Goal: Transaction & Acquisition: Purchase product/service

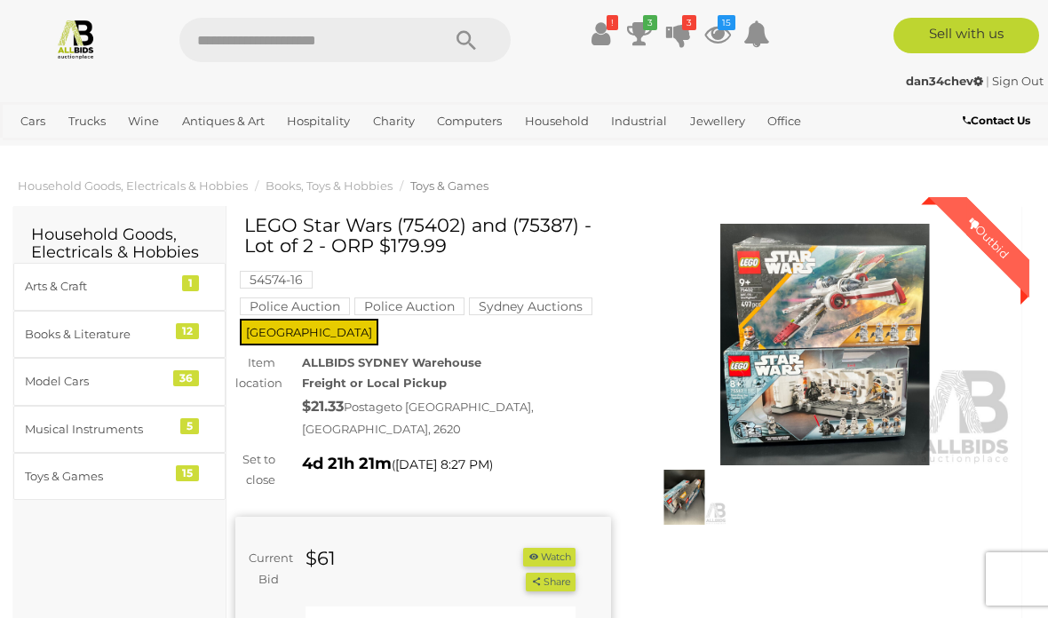
click at [611, 34] on link "!" at bounding box center [600, 34] width 27 height 32
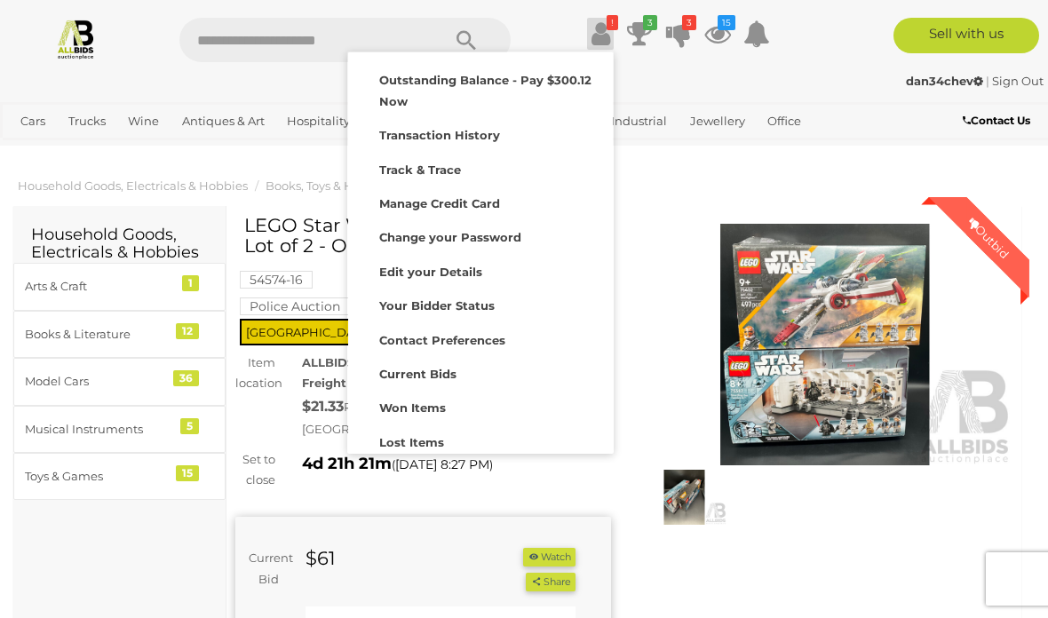
click at [436, 401] on strong "Won Items" at bounding box center [412, 408] width 67 height 14
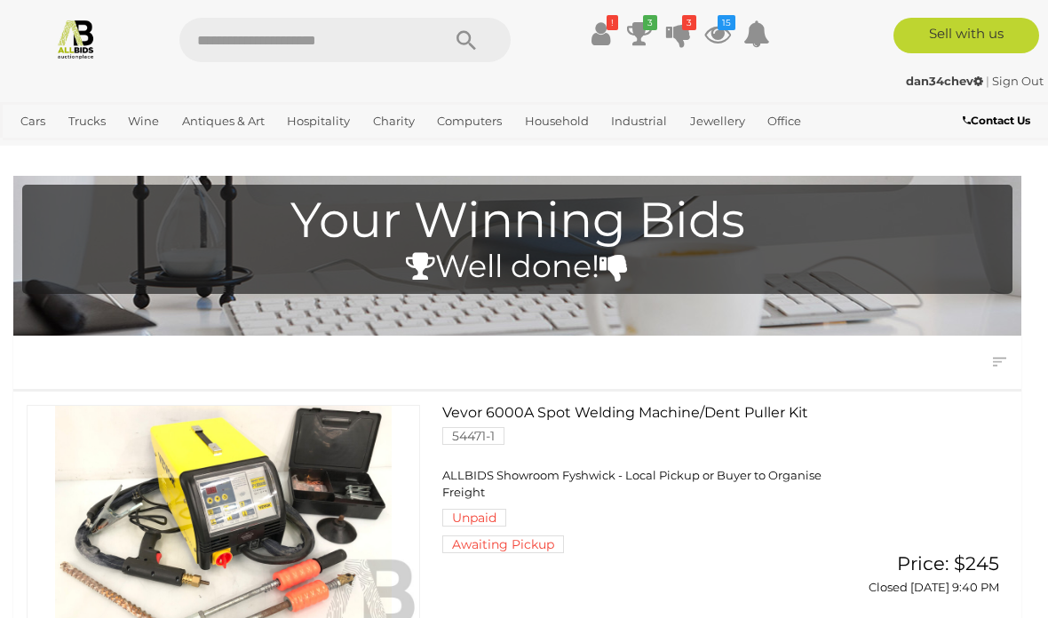
click at [643, 32] on icon at bounding box center [639, 34] width 25 height 32
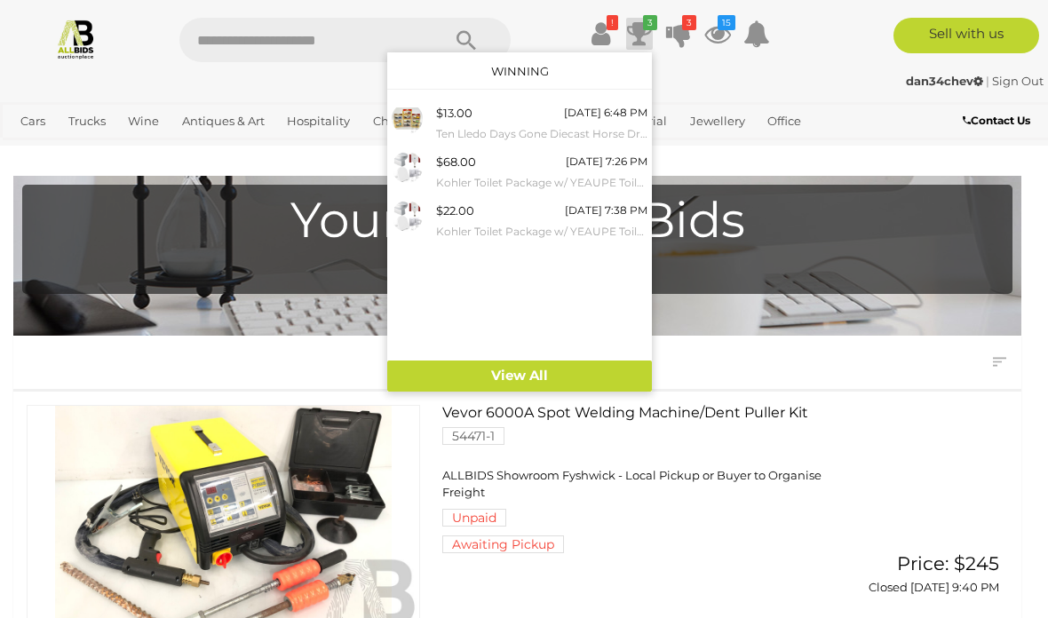
click at [686, 32] on icon at bounding box center [678, 34] width 25 height 32
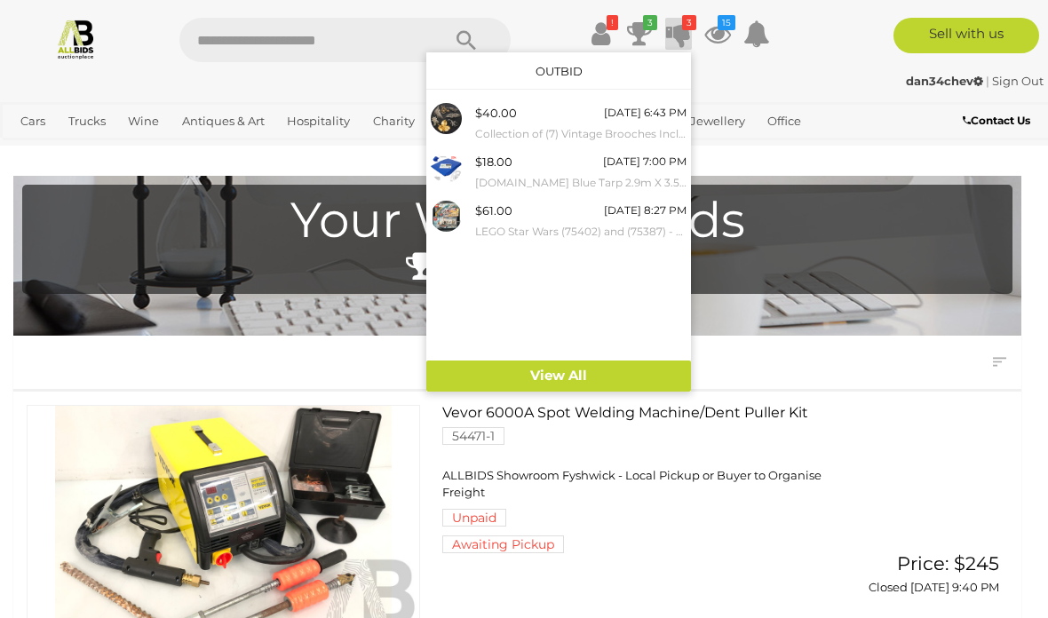
click at [726, 31] on icon at bounding box center [718, 34] width 27 height 32
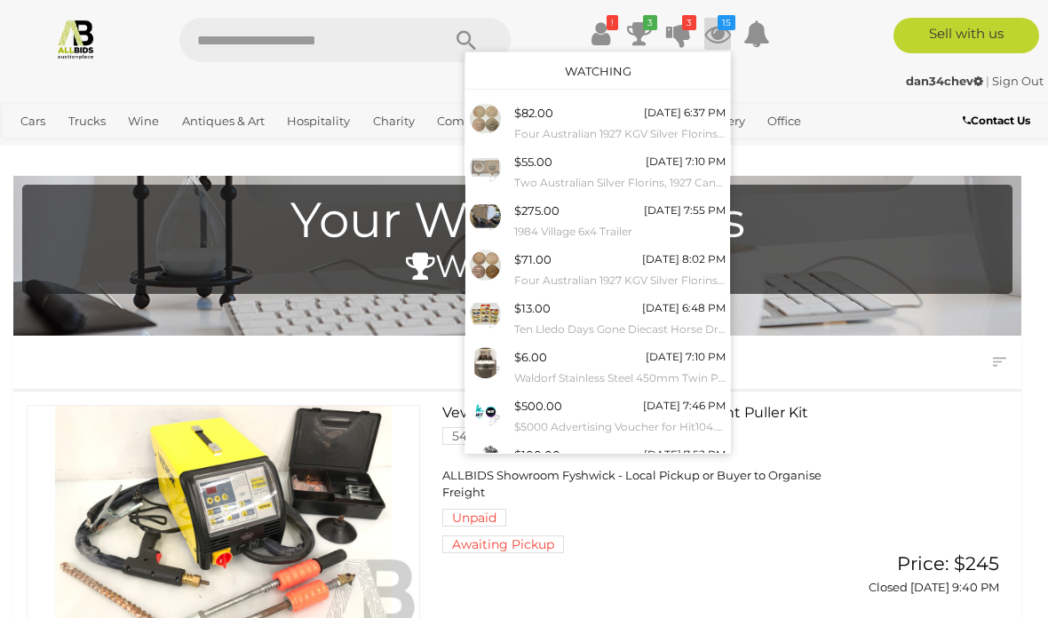
click at [725, 35] on icon at bounding box center [718, 34] width 27 height 32
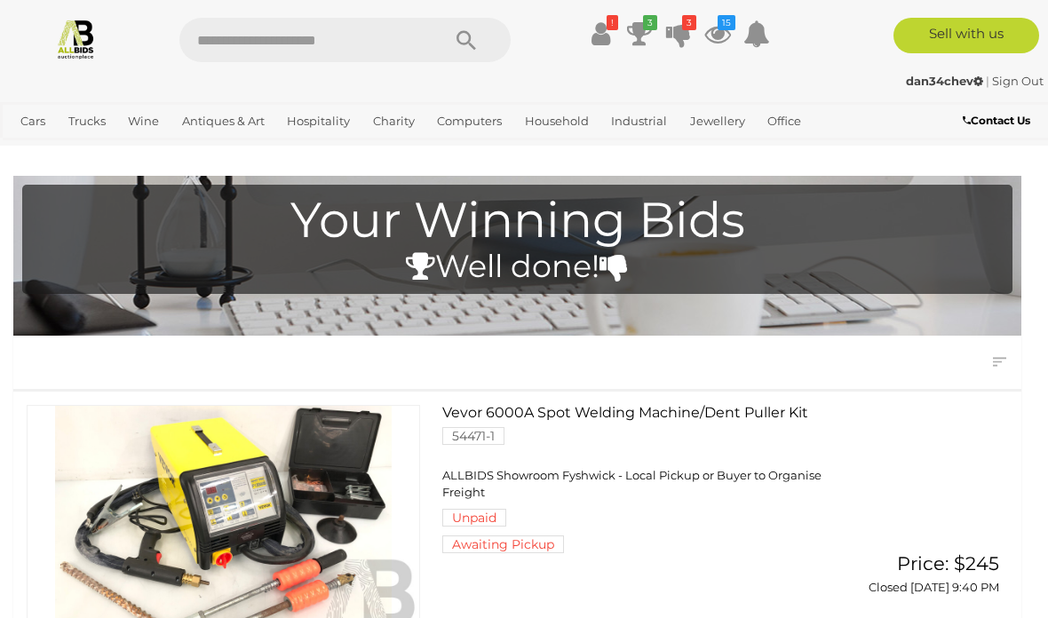
click at [81, 36] on img at bounding box center [76, 39] width 42 height 42
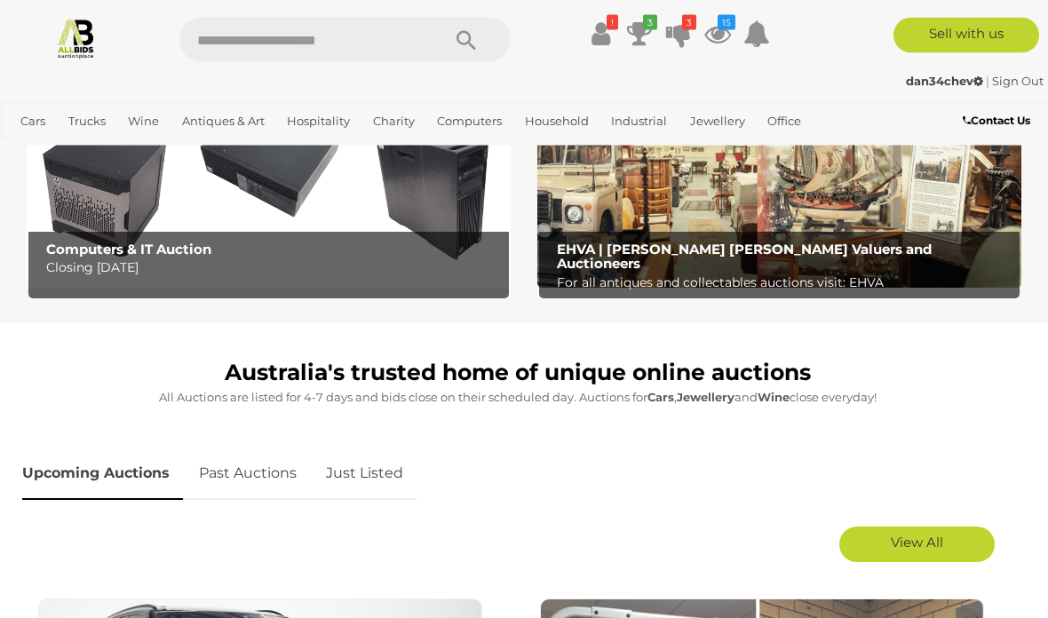
scroll to position [603, 0]
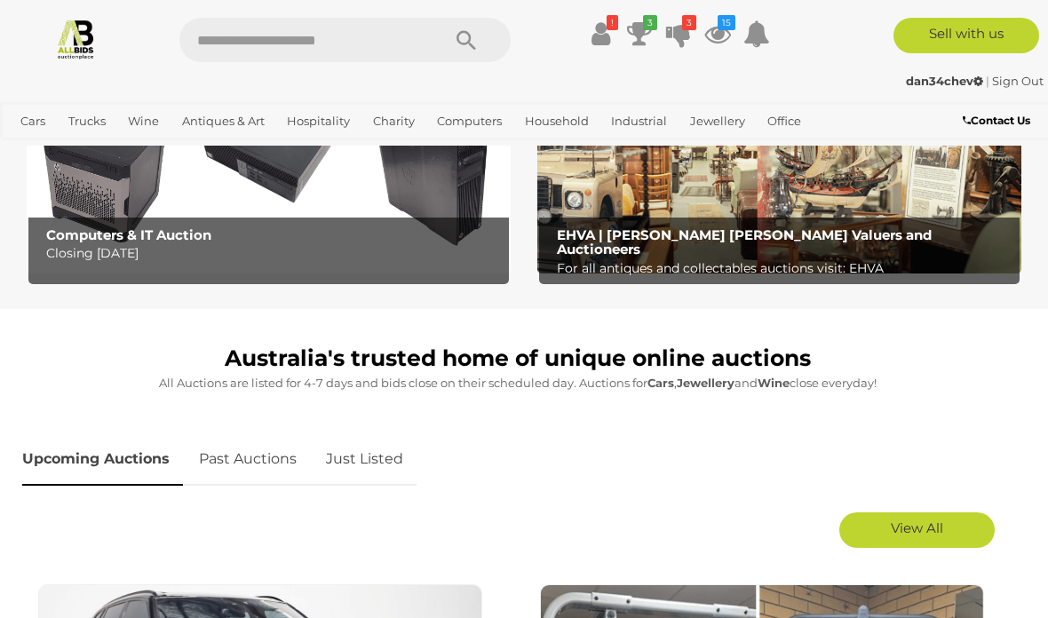
click at [358, 458] on link "Just Listed" at bounding box center [365, 460] width 104 height 52
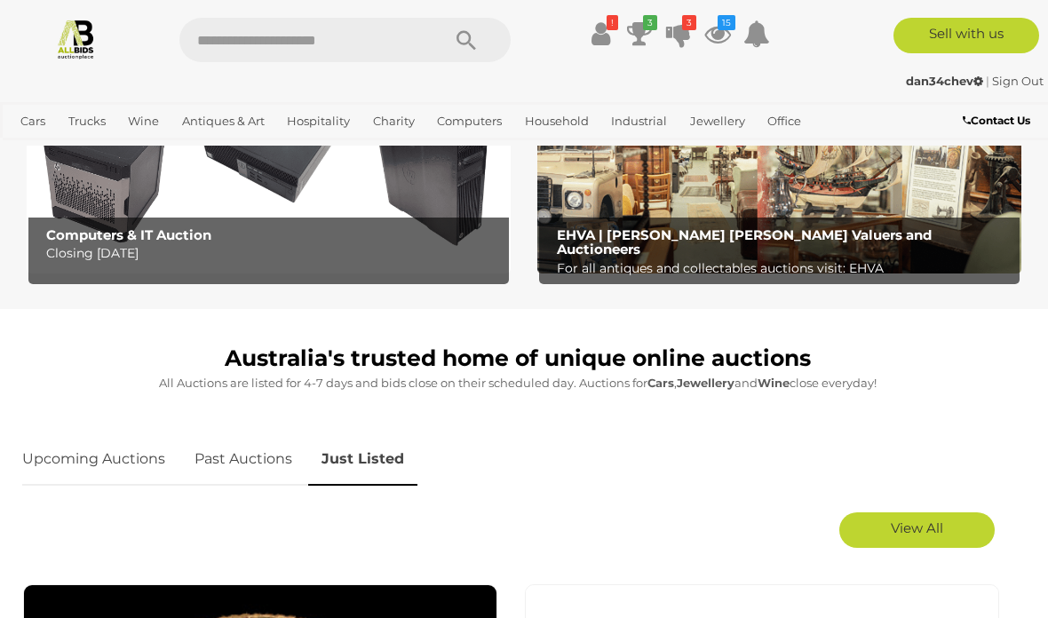
click at [939, 525] on span "View All" at bounding box center [917, 528] width 52 height 17
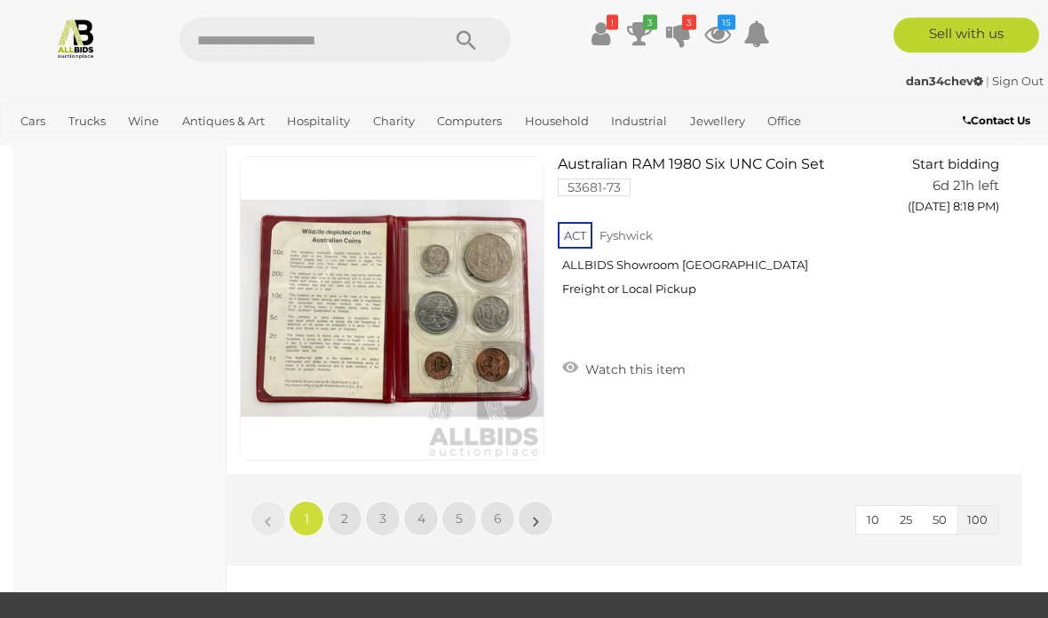
scroll to position [33224, 0]
click at [347, 511] on span "2" at bounding box center [344, 519] width 7 height 16
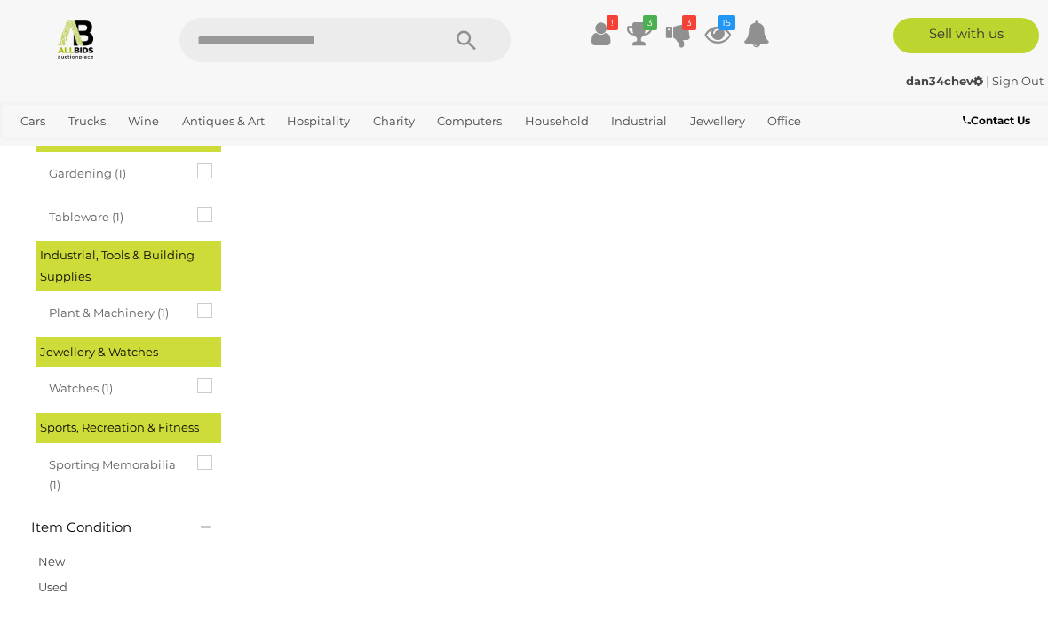
scroll to position [0, 0]
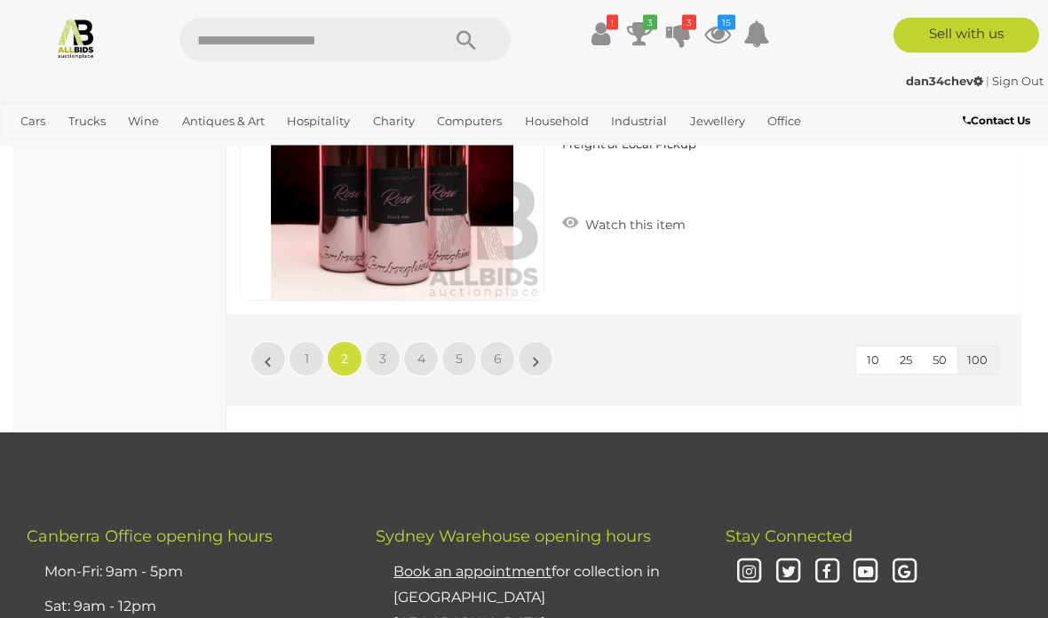
scroll to position [33337, 0]
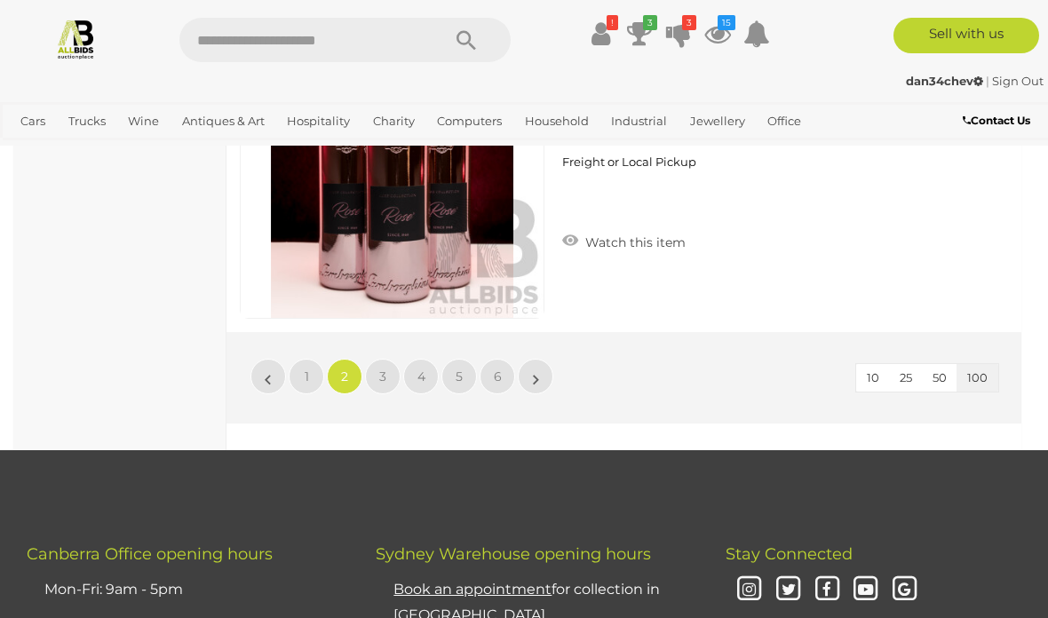
click at [386, 372] on link "3" at bounding box center [383, 377] width 36 height 36
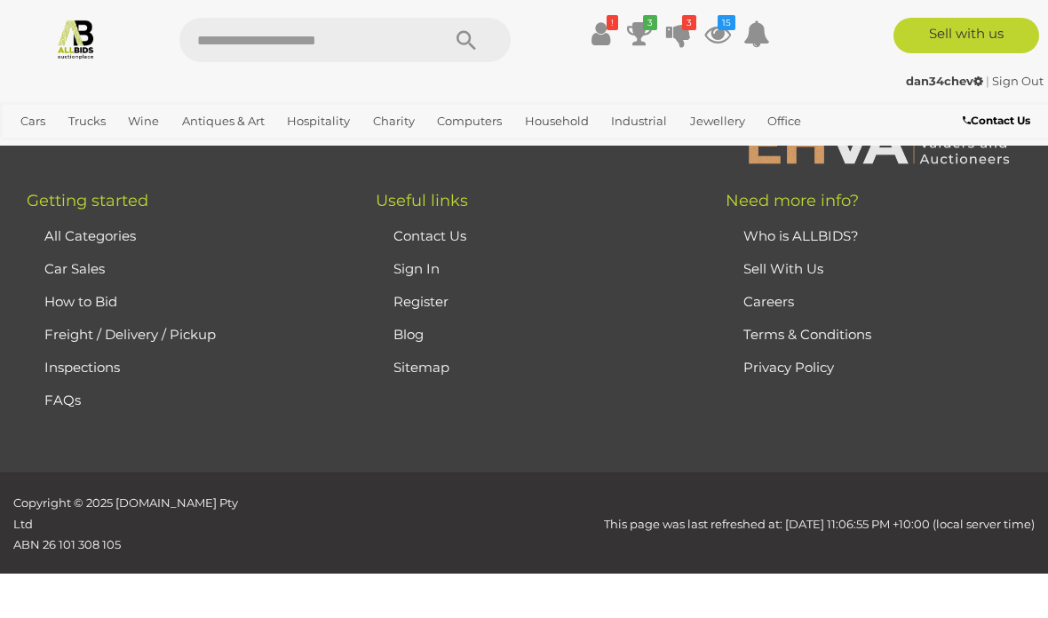
scroll to position [0, 0]
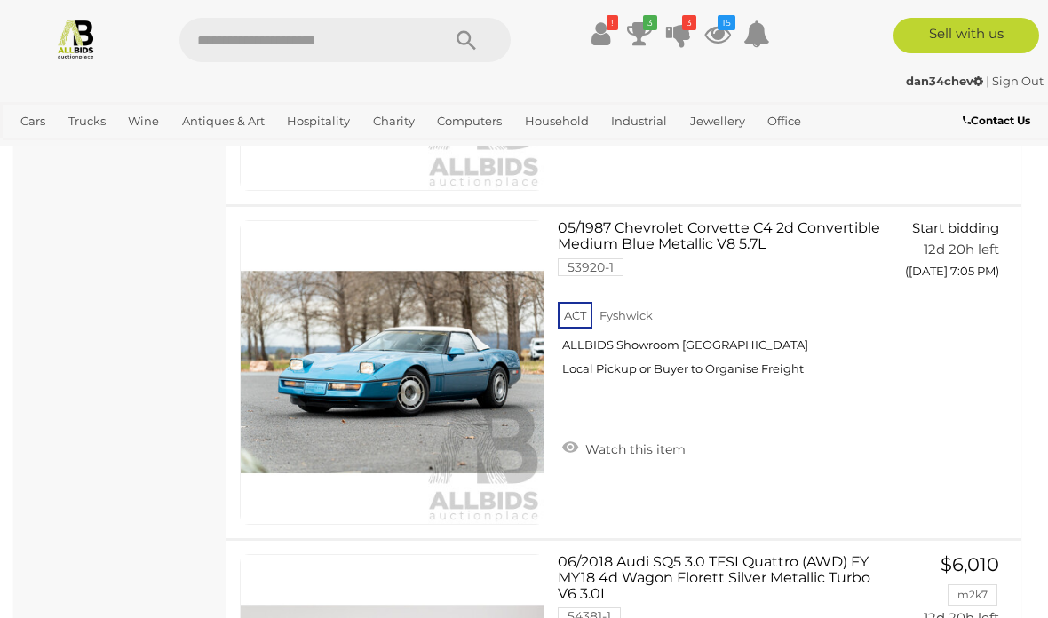
scroll to position [24757, 0]
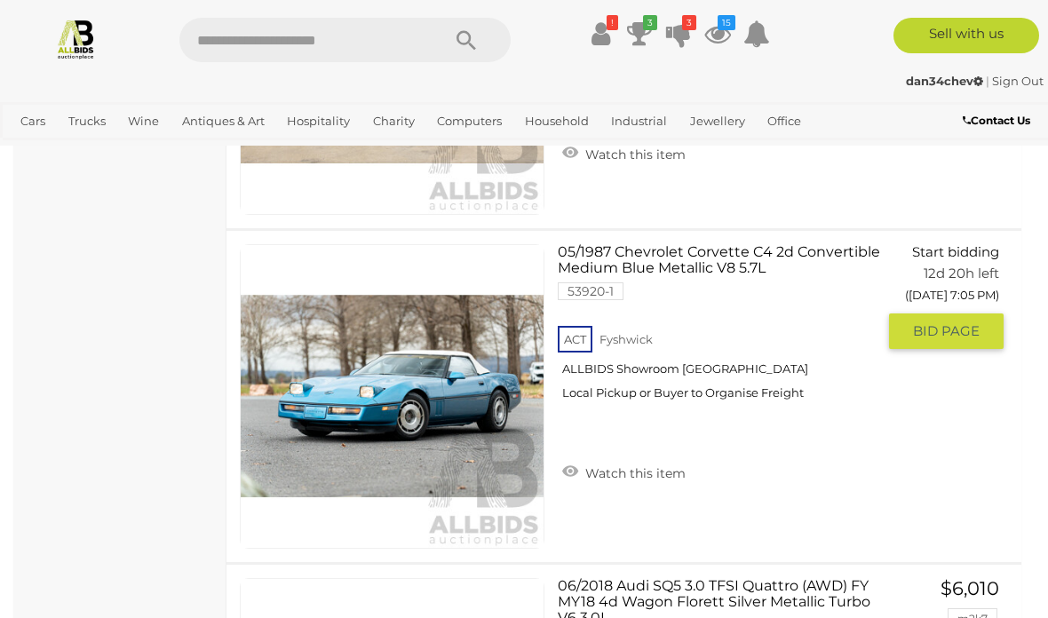
click at [632, 466] on link "Watch this item" at bounding box center [624, 471] width 132 height 27
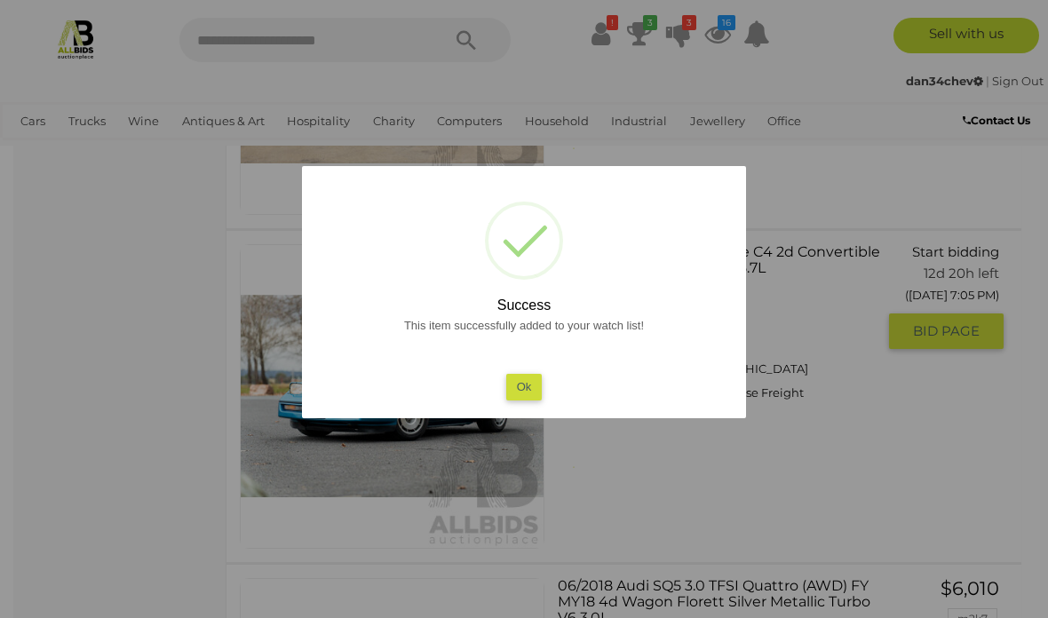
click at [530, 389] on button "Ok" at bounding box center [524, 387] width 36 height 26
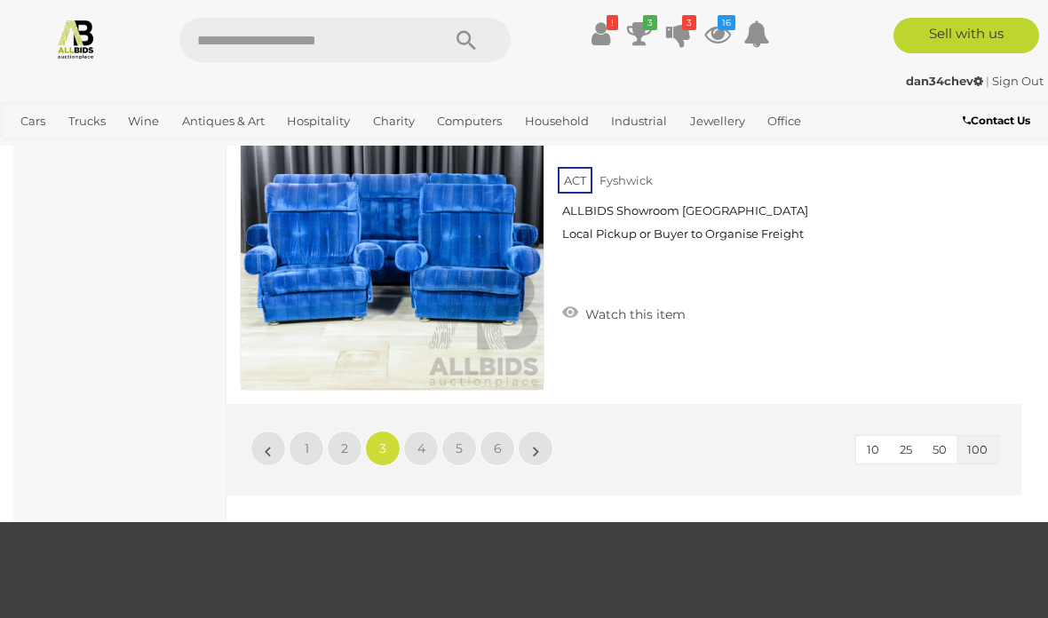
scroll to position [33150, 0]
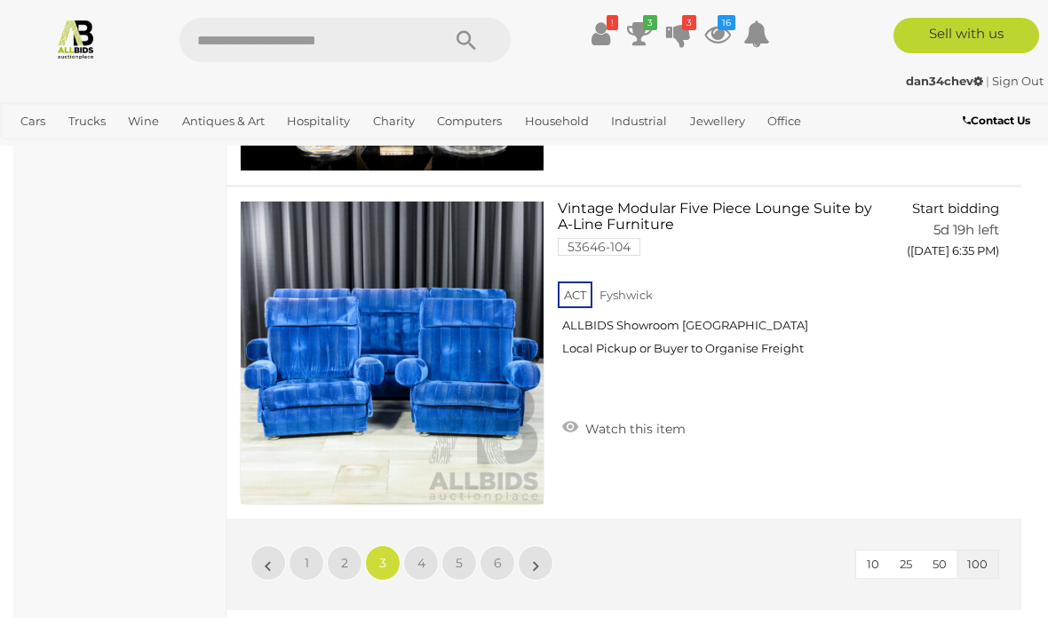
click at [417, 577] on link "4" at bounding box center [421, 564] width 36 height 36
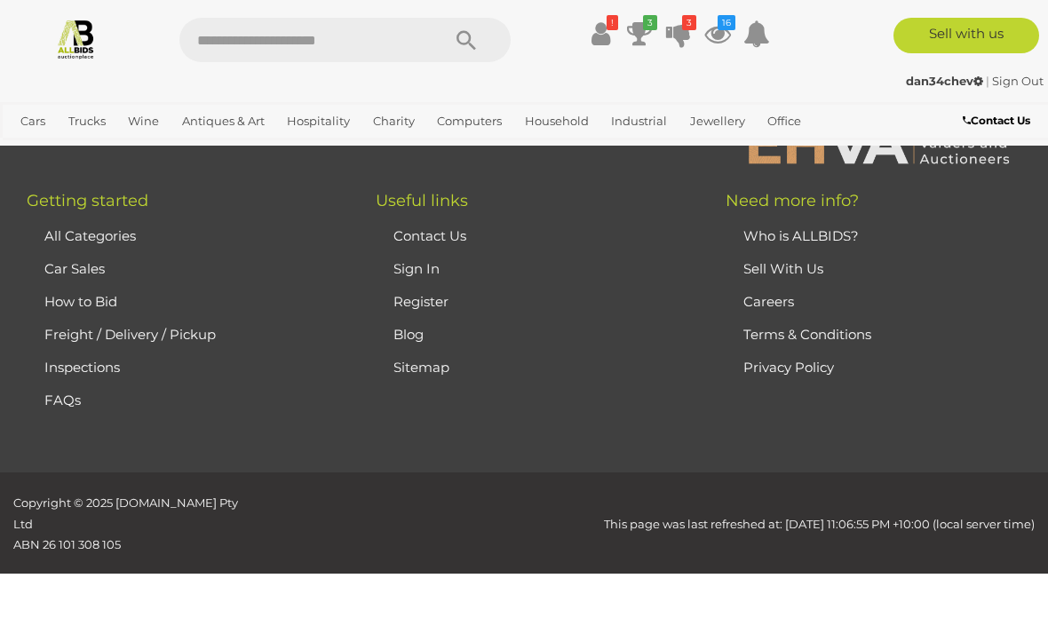
scroll to position [0, 0]
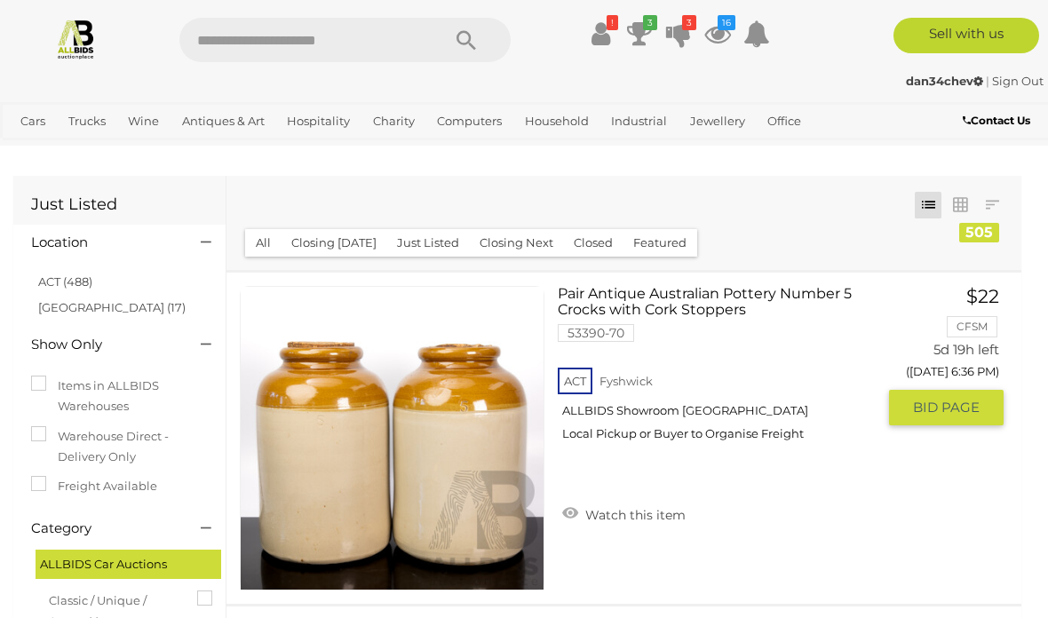
click at [632, 518] on link "Watch this item" at bounding box center [624, 513] width 132 height 27
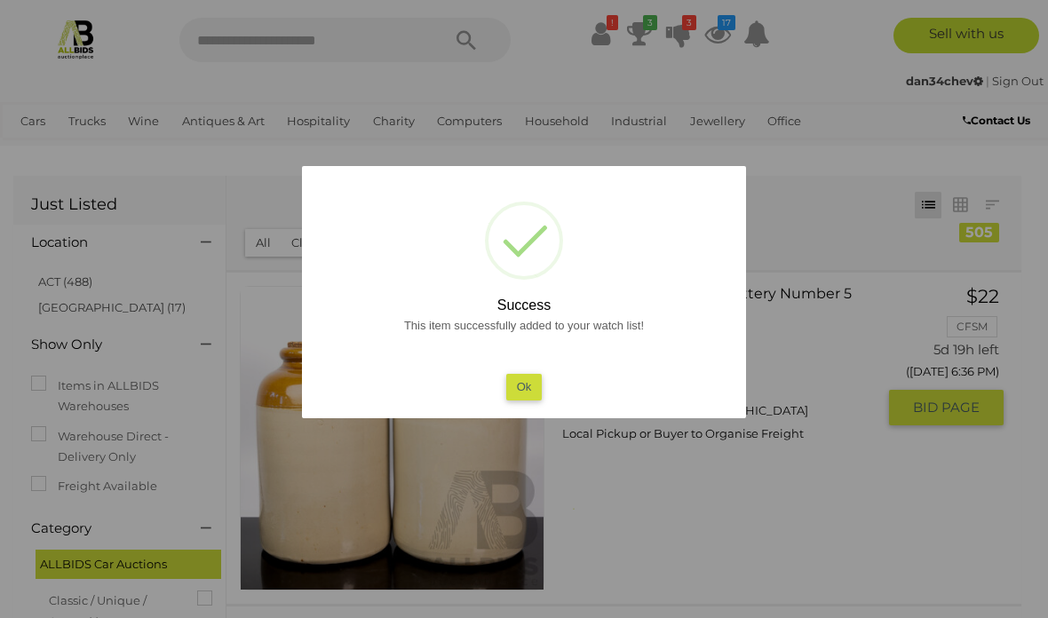
click at [530, 400] on button "Ok" at bounding box center [524, 387] width 36 height 26
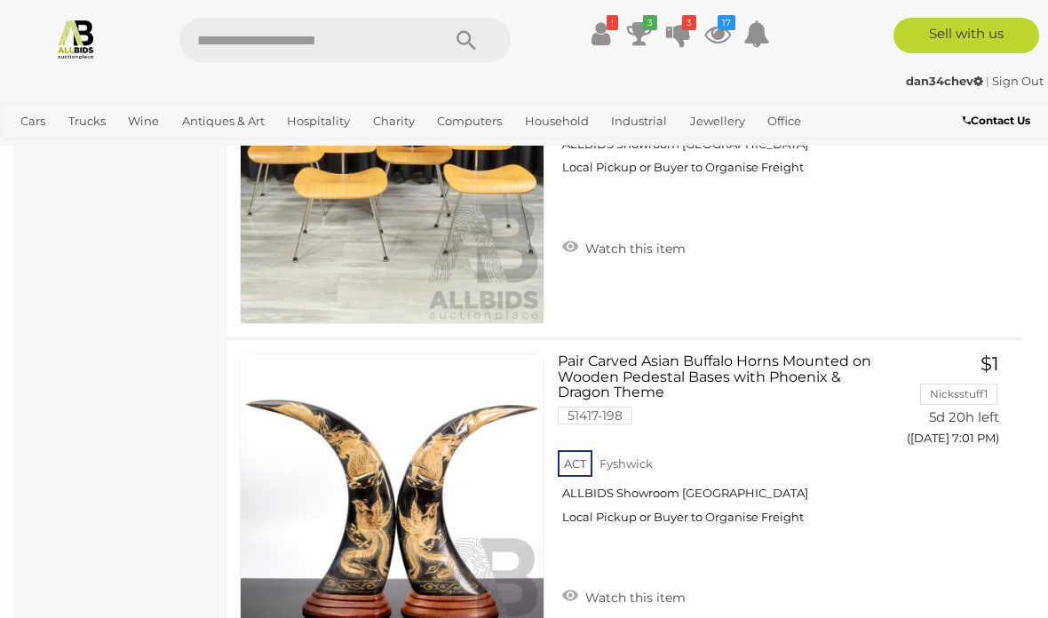
scroll to position [18058, 0]
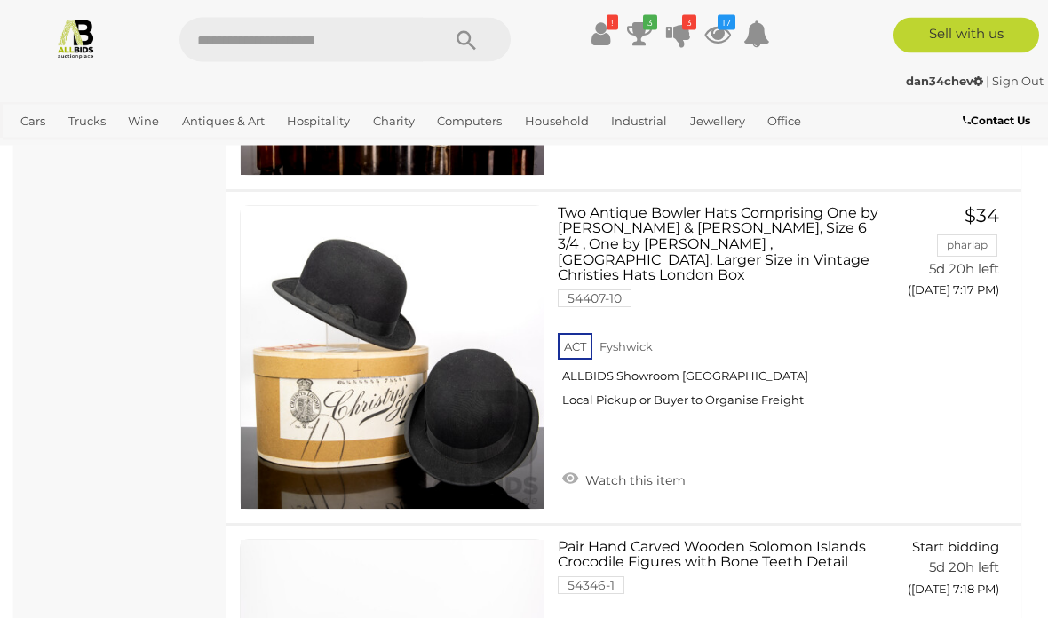
scroll to position [29788, 0]
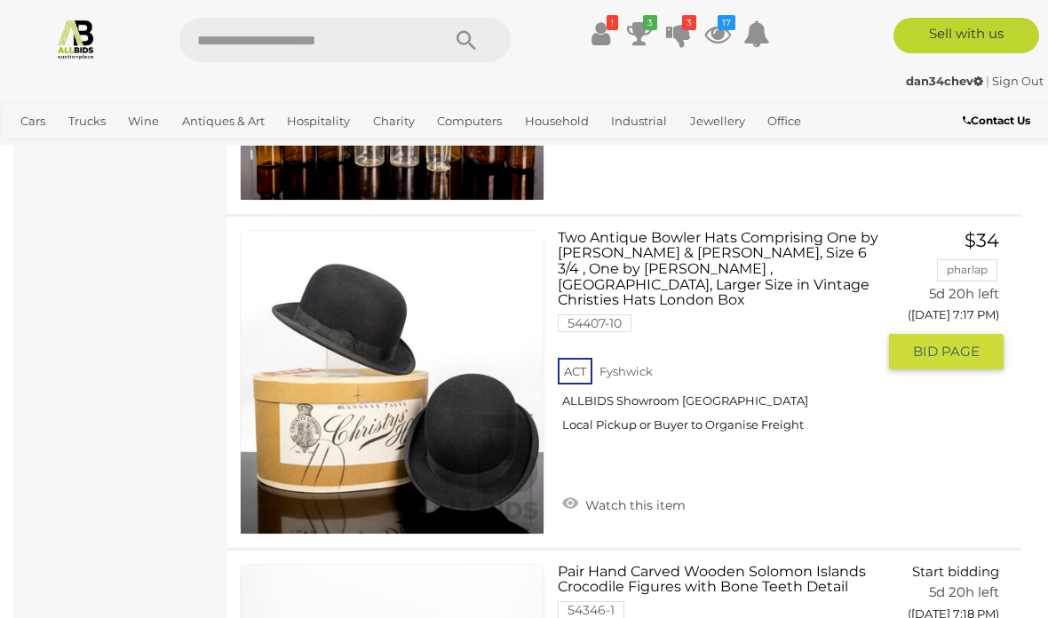
click at [636, 490] on link "Watch this item" at bounding box center [624, 503] width 132 height 27
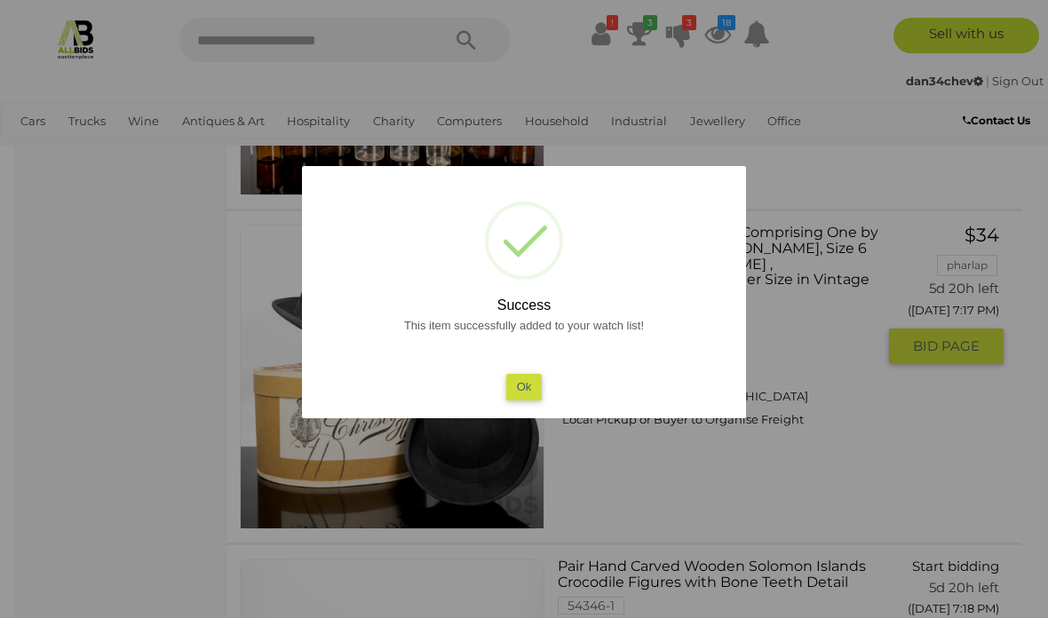
click at [534, 398] on button "Ok" at bounding box center [524, 387] width 36 height 26
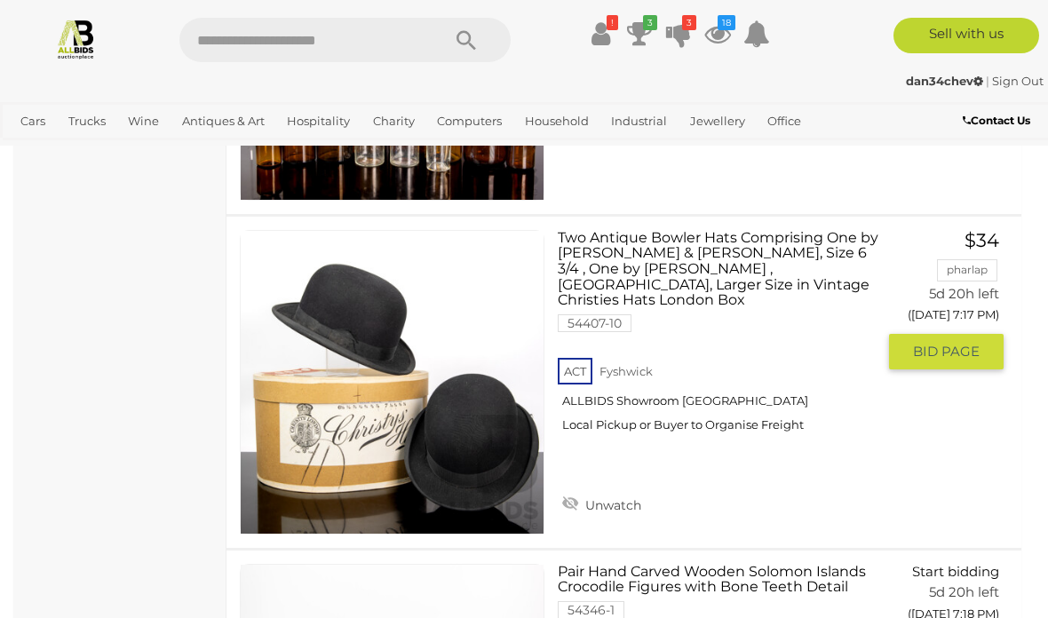
click at [944, 347] on span "BID PAGE" at bounding box center [946, 352] width 67 height 18
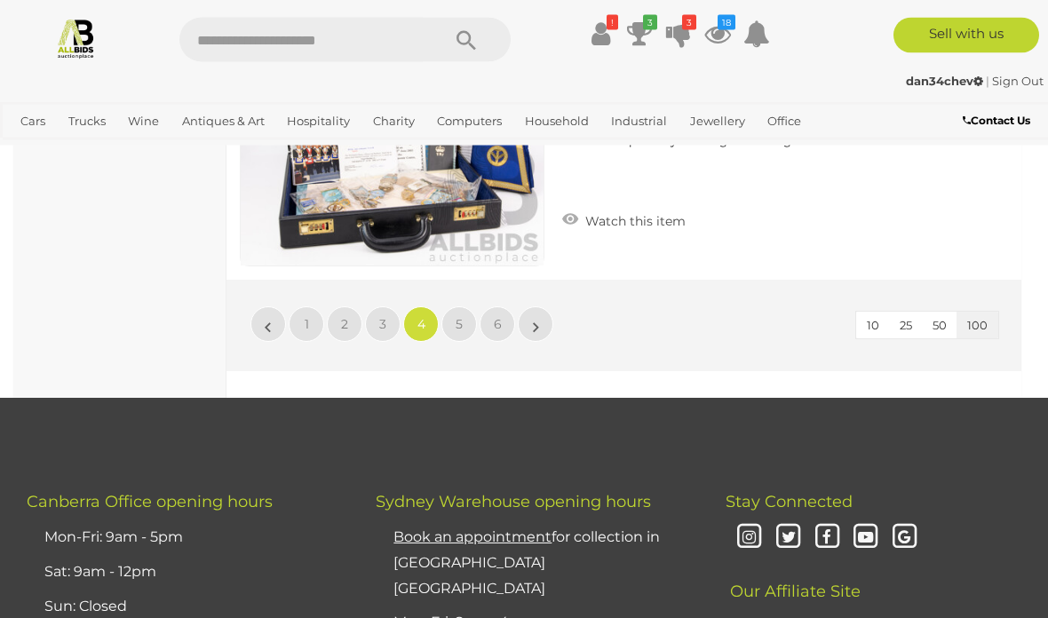
scroll to position [33396, 0]
click at [458, 319] on span "5" at bounding box center [459, 324] width 7 height 16
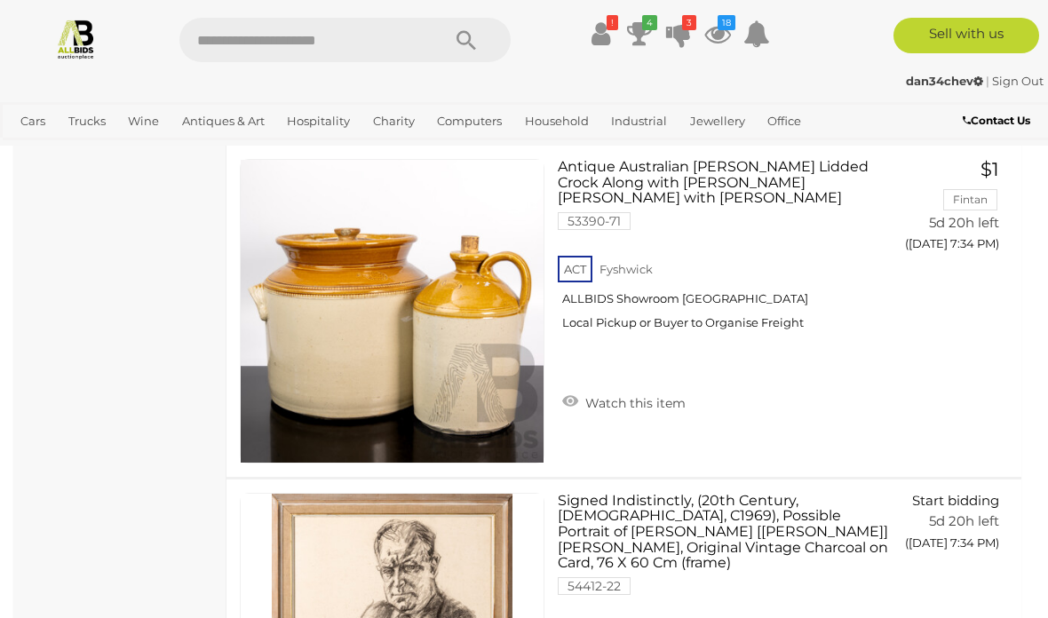
scroll to position [8809, 0]
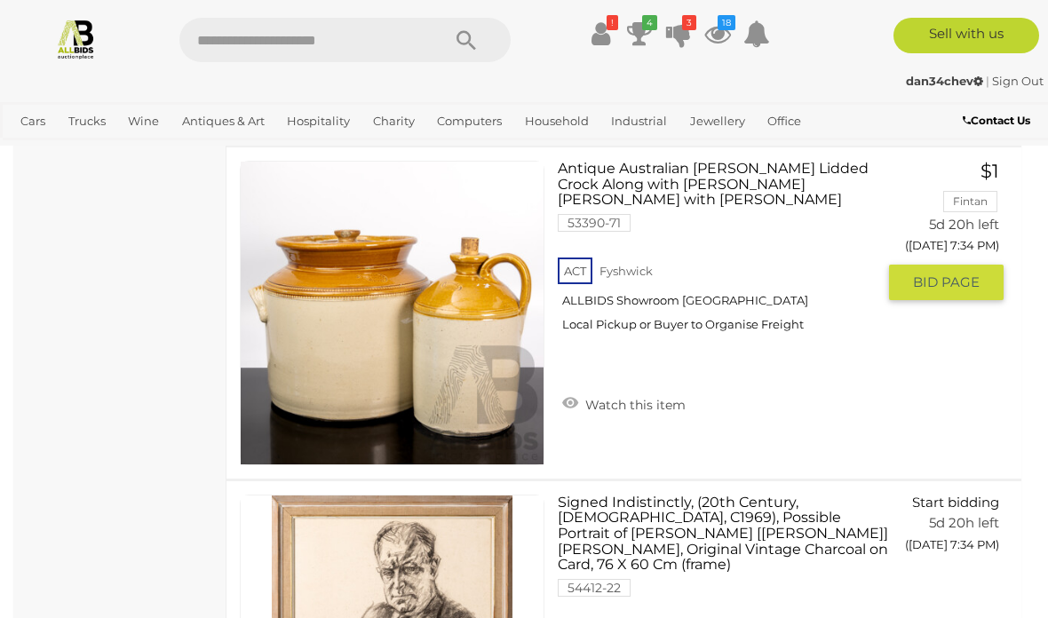
click at [613, 403] on link "Watch this item" at bounding box center [624, 403] width 132 height 27
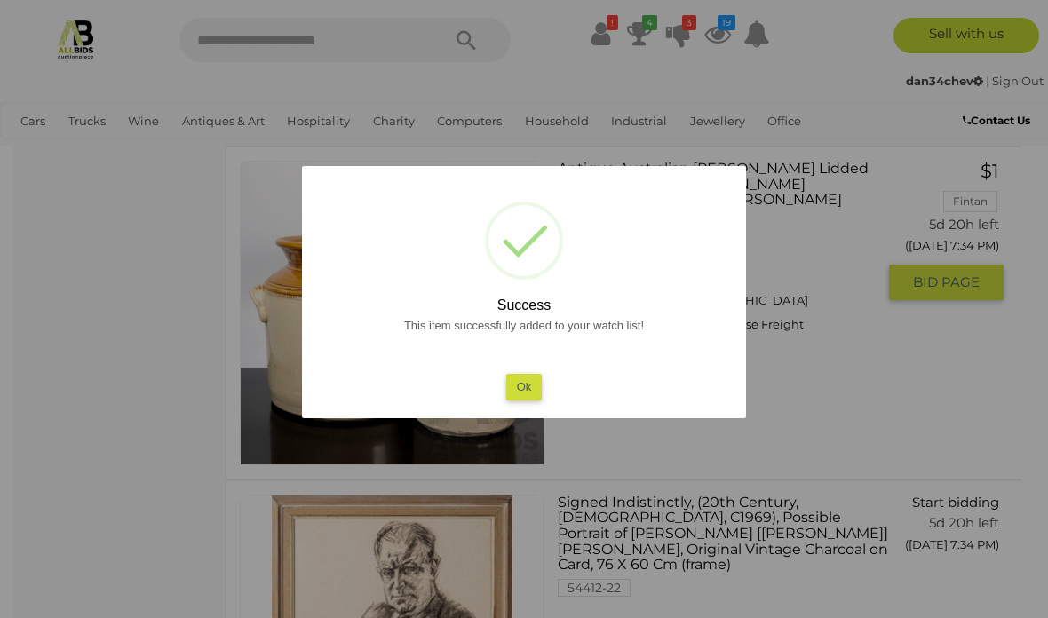
click at [534, 392] on button "Ok" at bounding box center [524, 387] width 36 height 26
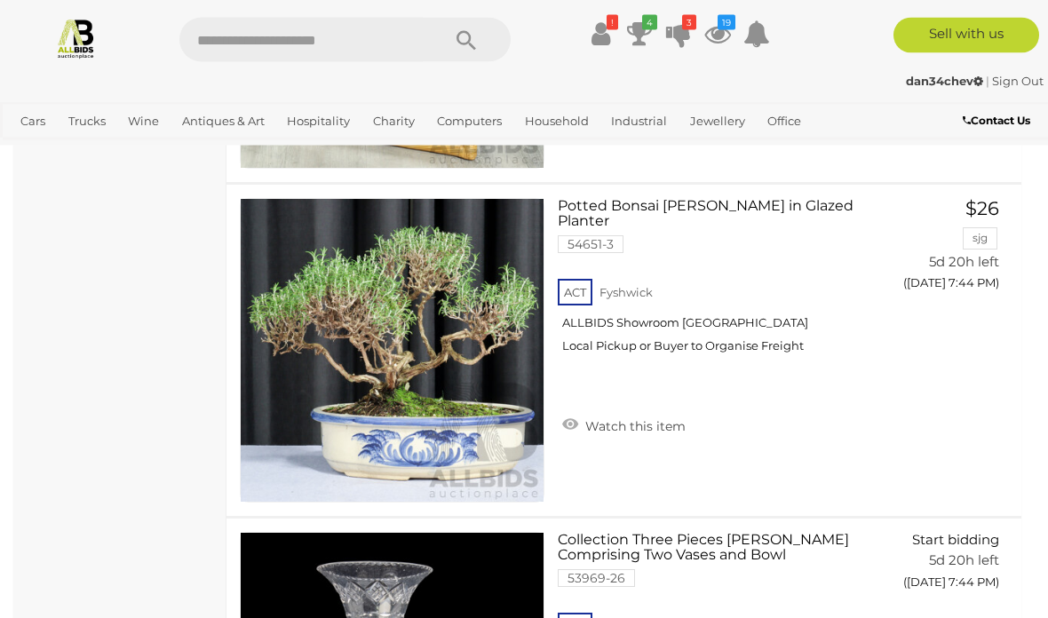
scroll to position [16454, 0]
click at [617, 416] on link "Watch this item" at bounding box center [624, 424] width 132 height 27
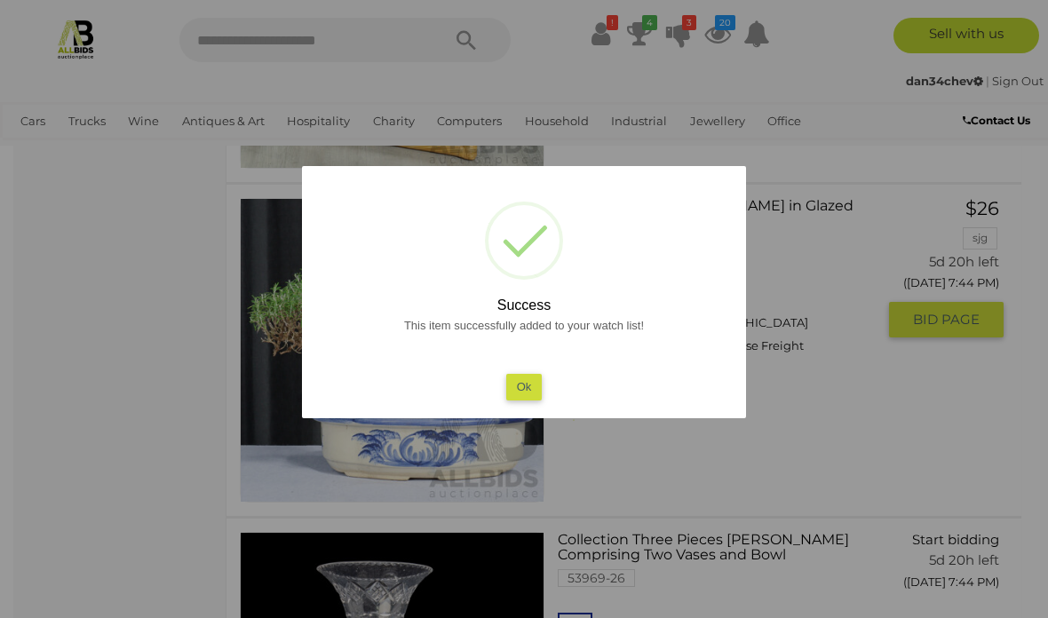
click at [522, 387] on button "Ok" at bounding box center [524, 387] width 36 height 26
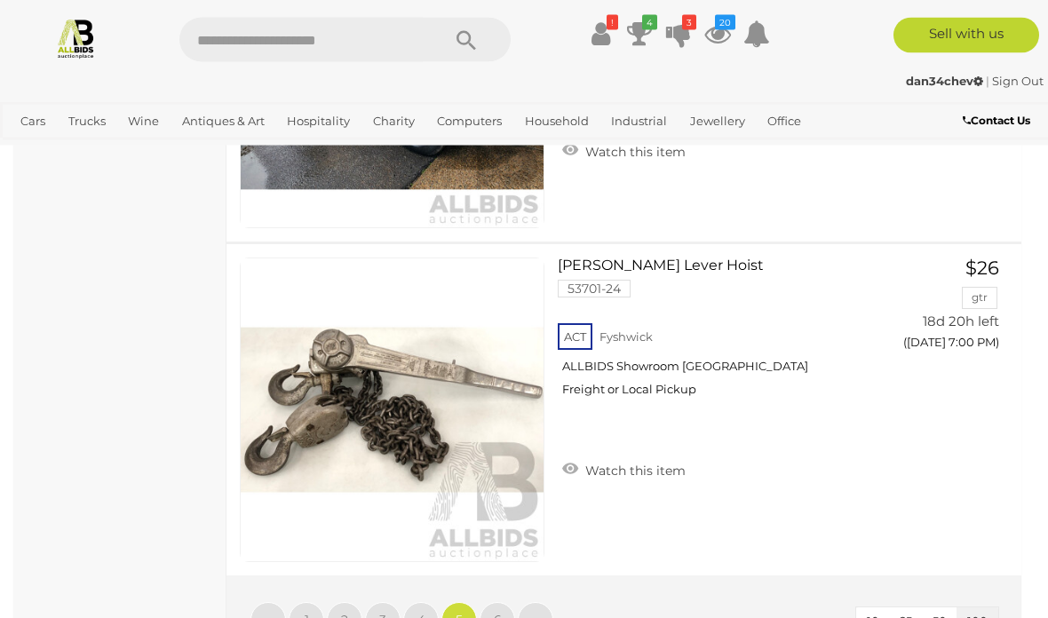
scroll to position [33103, 0]
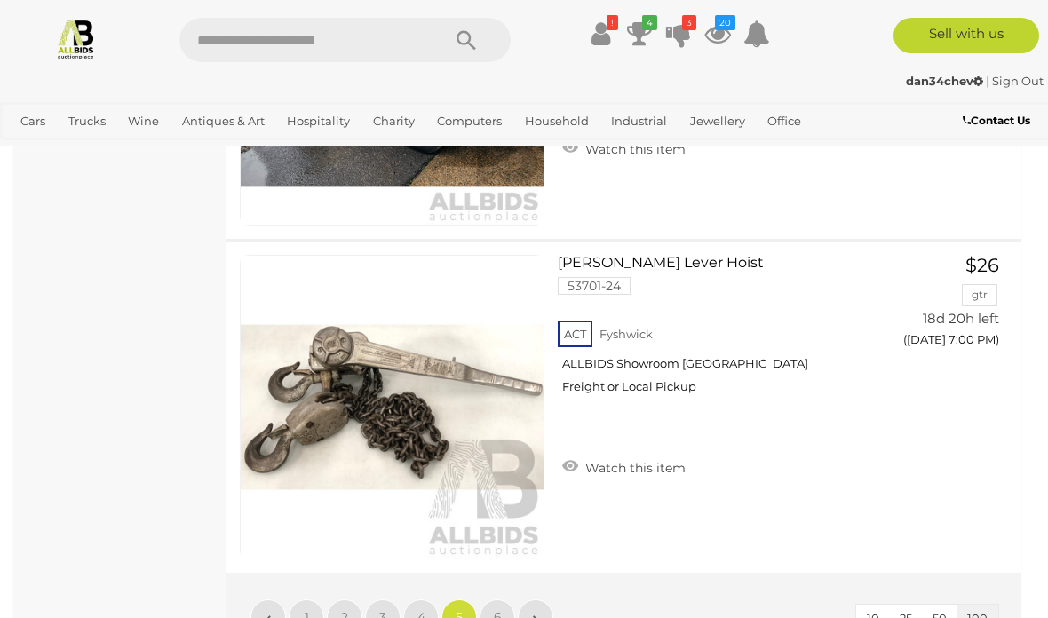
click at [499, 610] on span "6" at bounding box center [498, 618] width 8 height 16
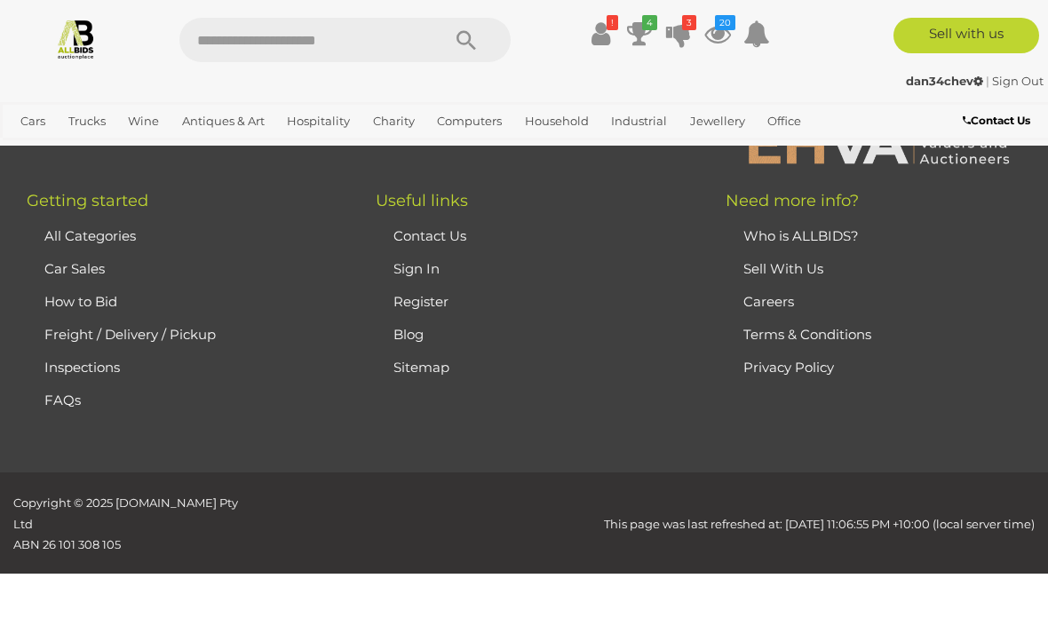
scroll to position [0, 0]
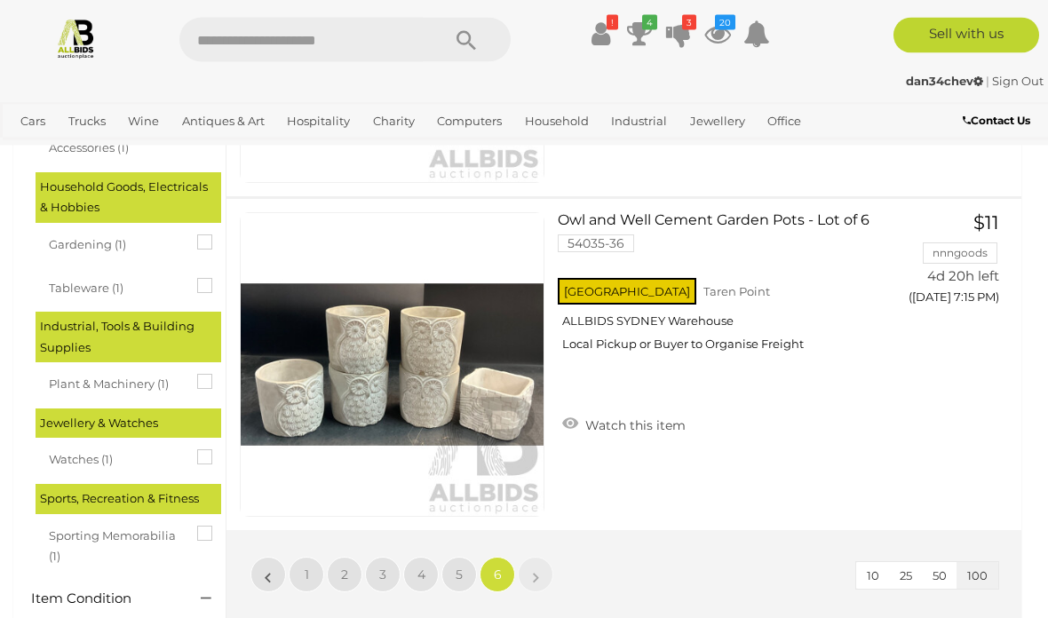
scroll to position [1411, 0]
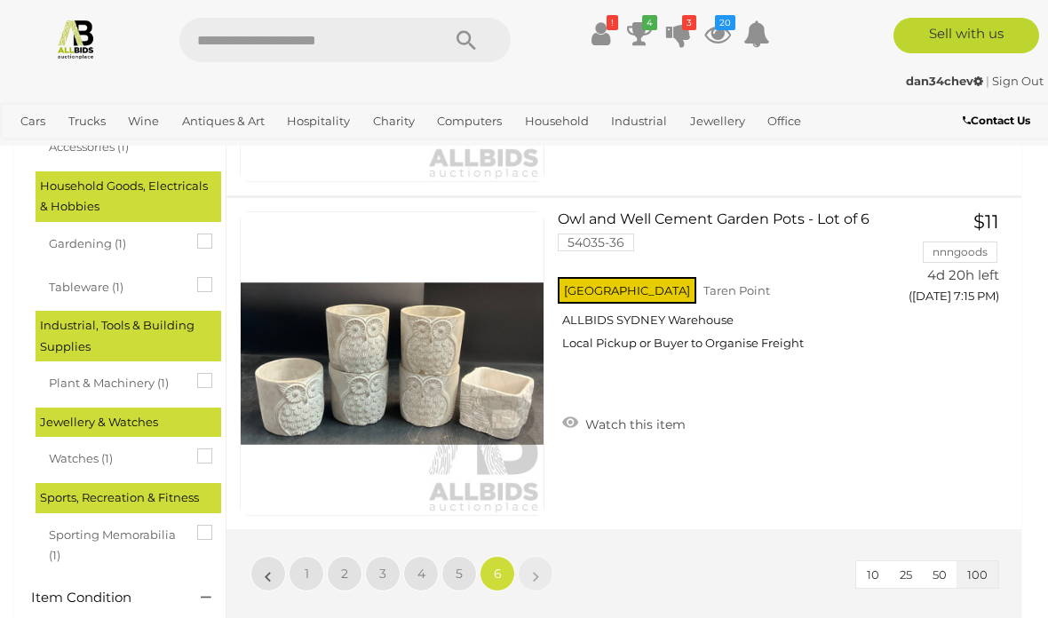
click at [78, 37] on img at bounding box center [76, 39] width 42 height 42
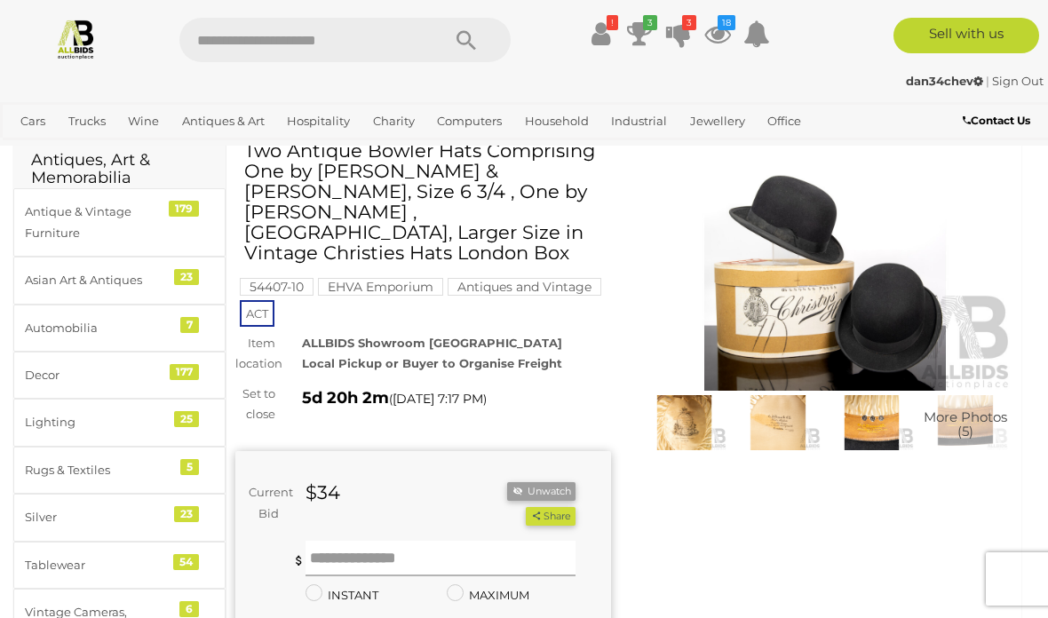
click at [331, 541] on input "text" at bounding box center [441, 559] width 270 height 36
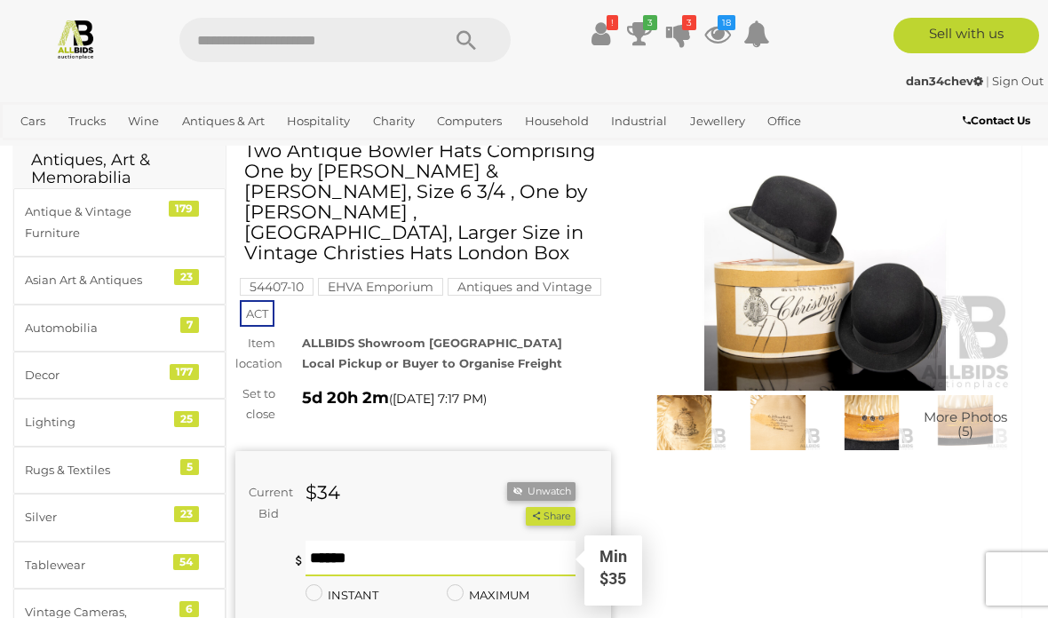
scroll to position [74, 0]
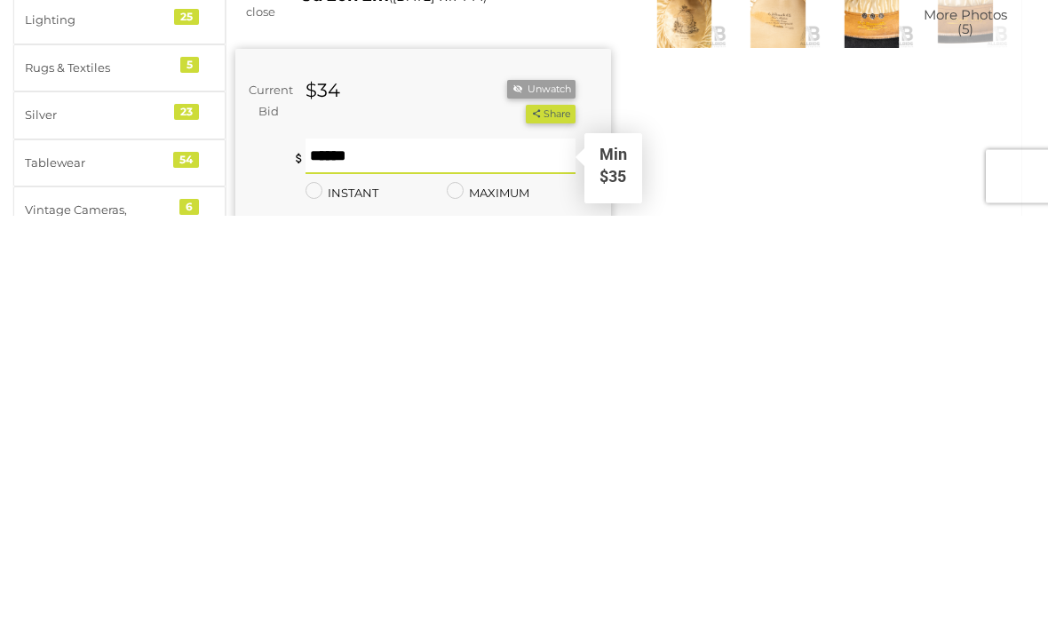
type input "**"
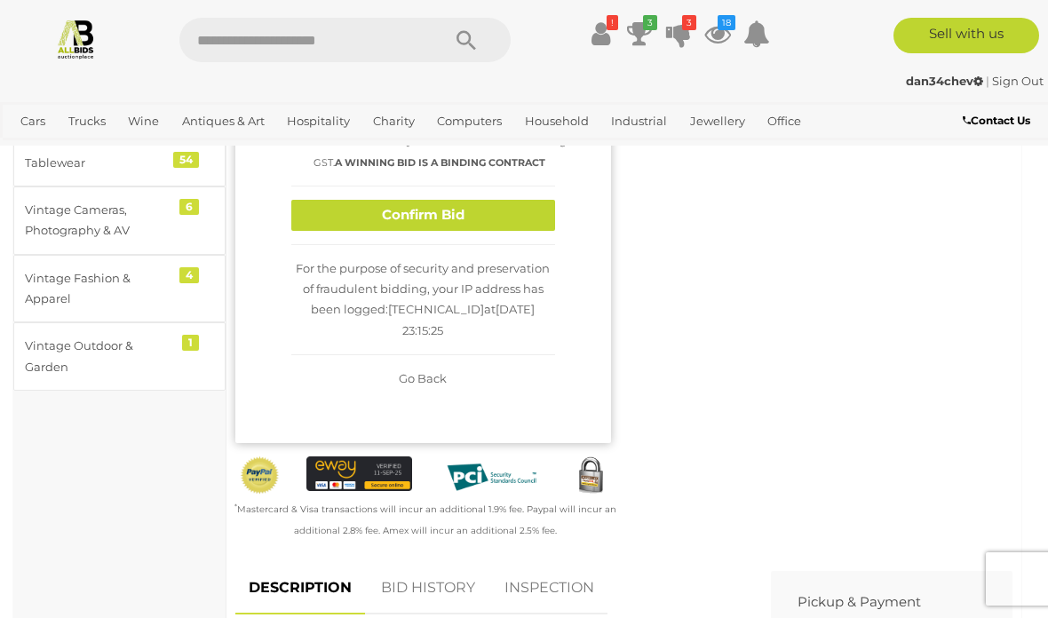
click at [490, 211] on button "Confirm Bid" at bounding box center [423, 215] width 264 height 31
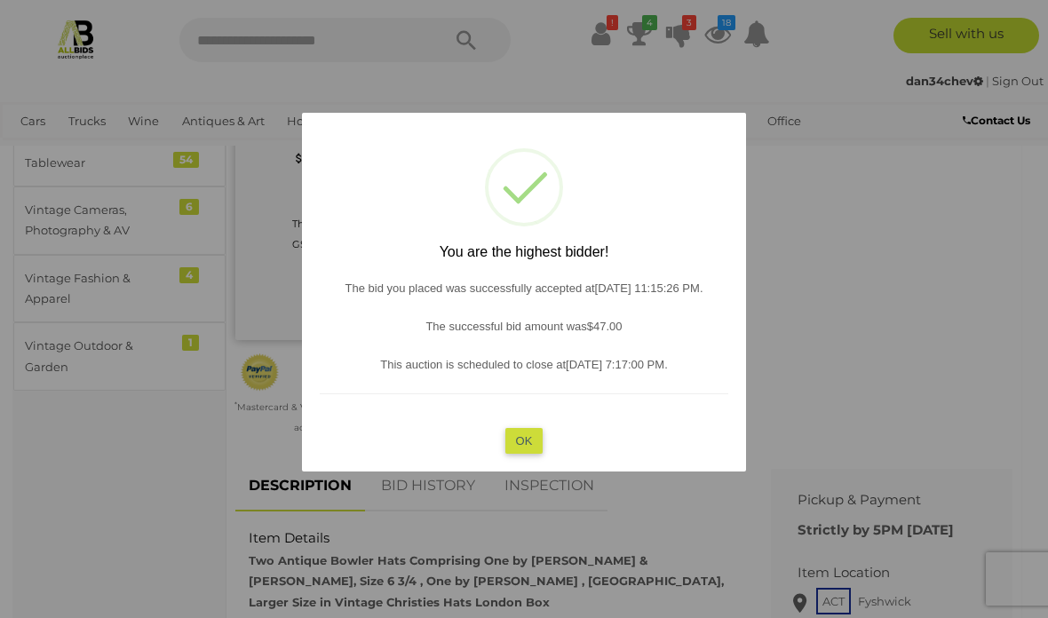
click at [533, 454] on button "OK" at bounding box center [525, 441] width 38 height 26
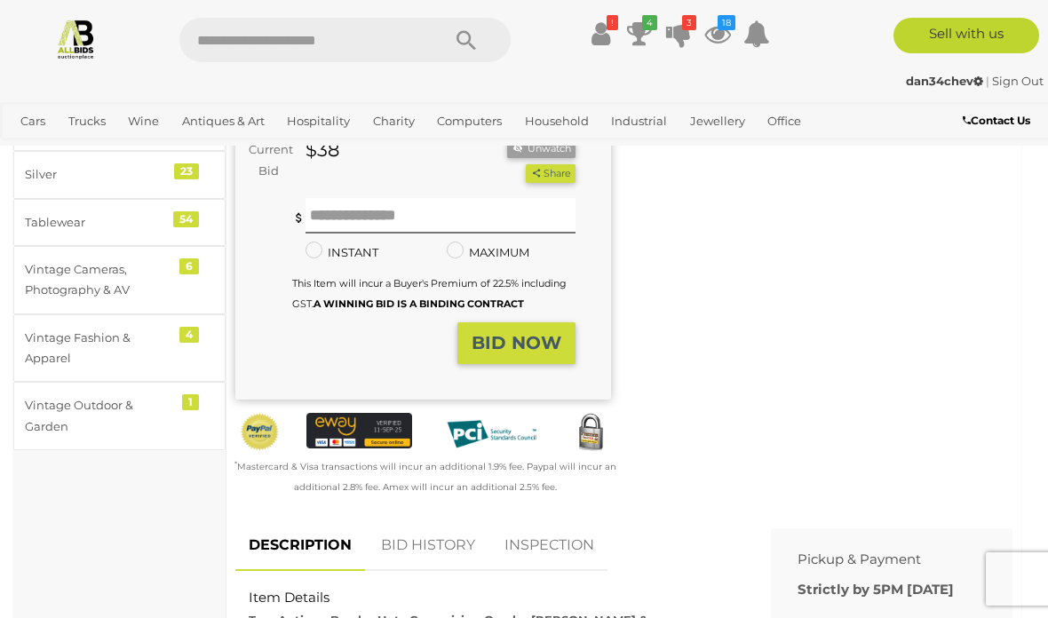
scroll to position [408, 0]
